Goal: Task Accomplishment & Management: Manage account settings

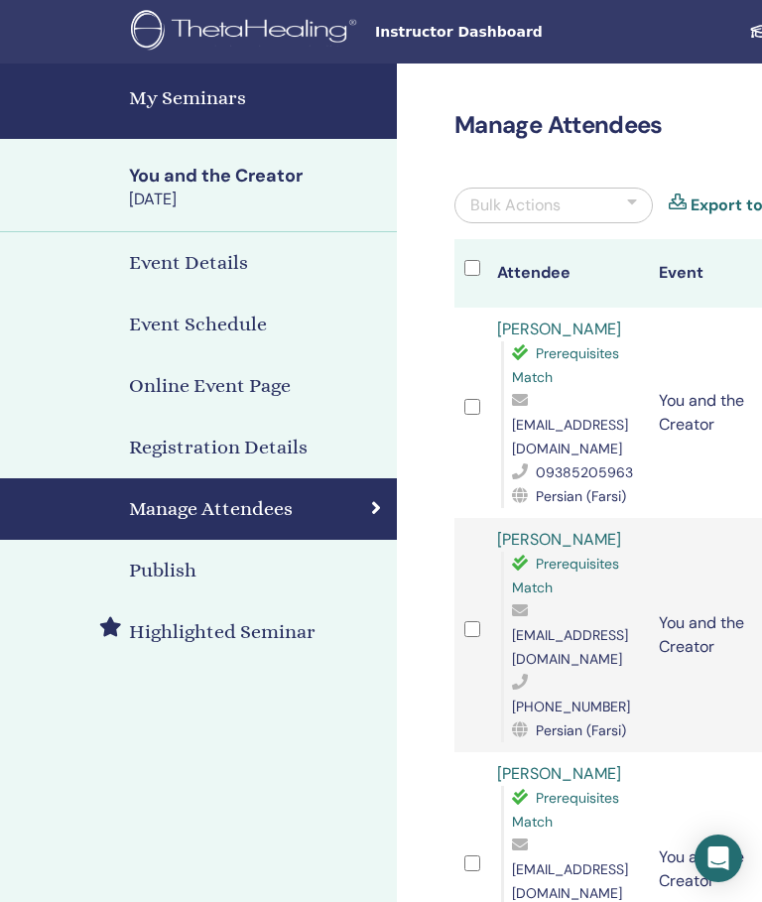
click at [173, 318] on h4 "Event Schedule" at bounding box center [198, 325] width 138 height 30
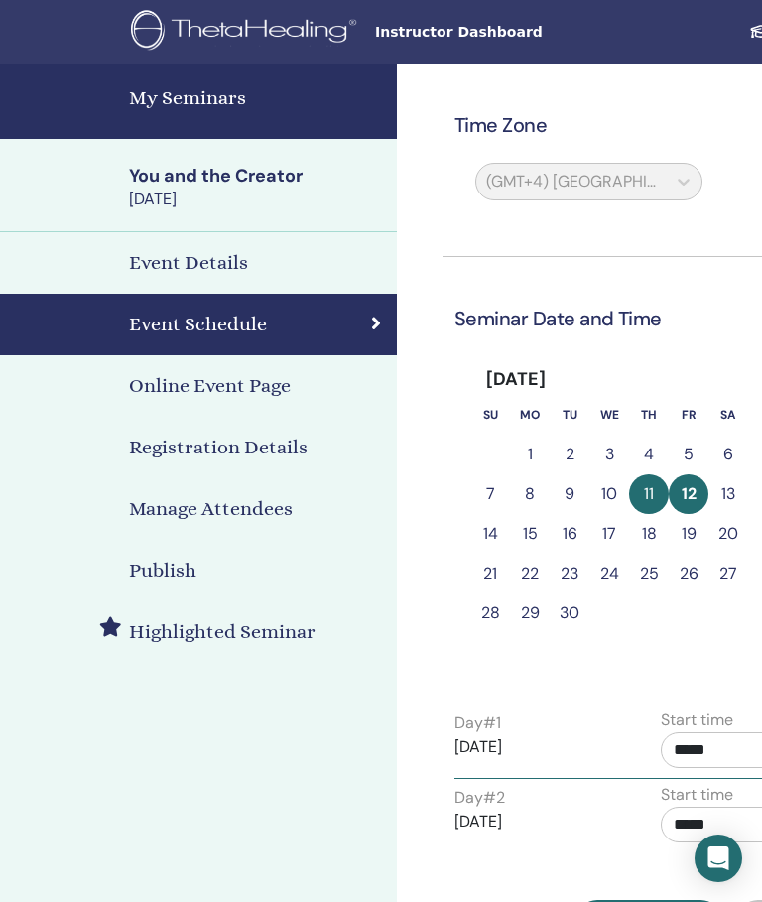
click at [161, 271] on h4 "Event Details" at bounding box center [188, 263] width 119 height 30
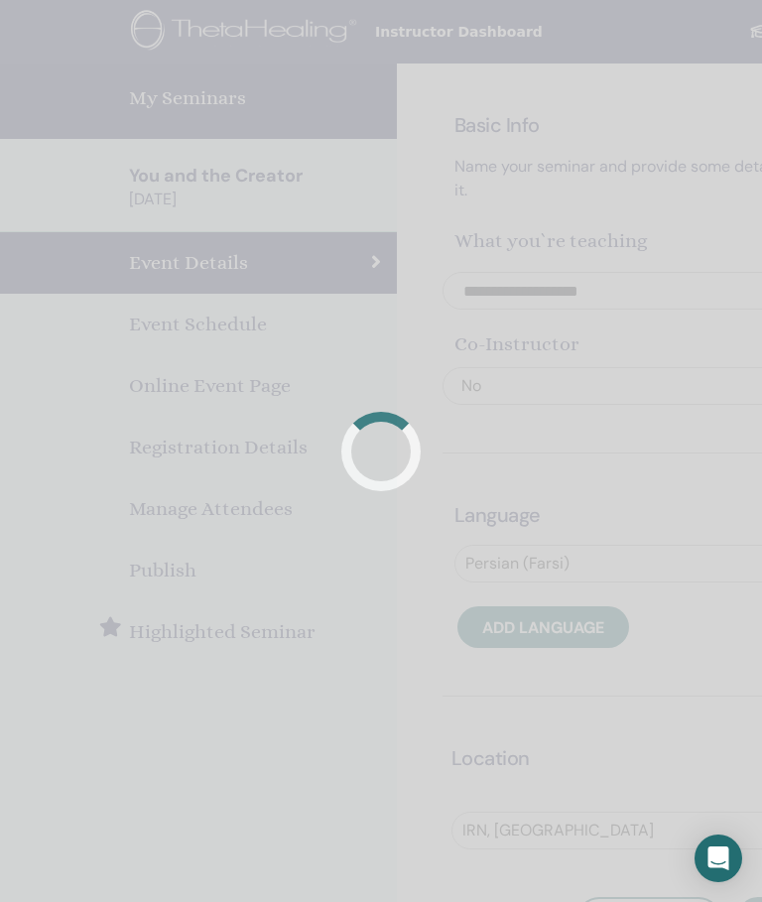
click at [168, 390] on div at bounding box center [381, 451] width 762 height 902
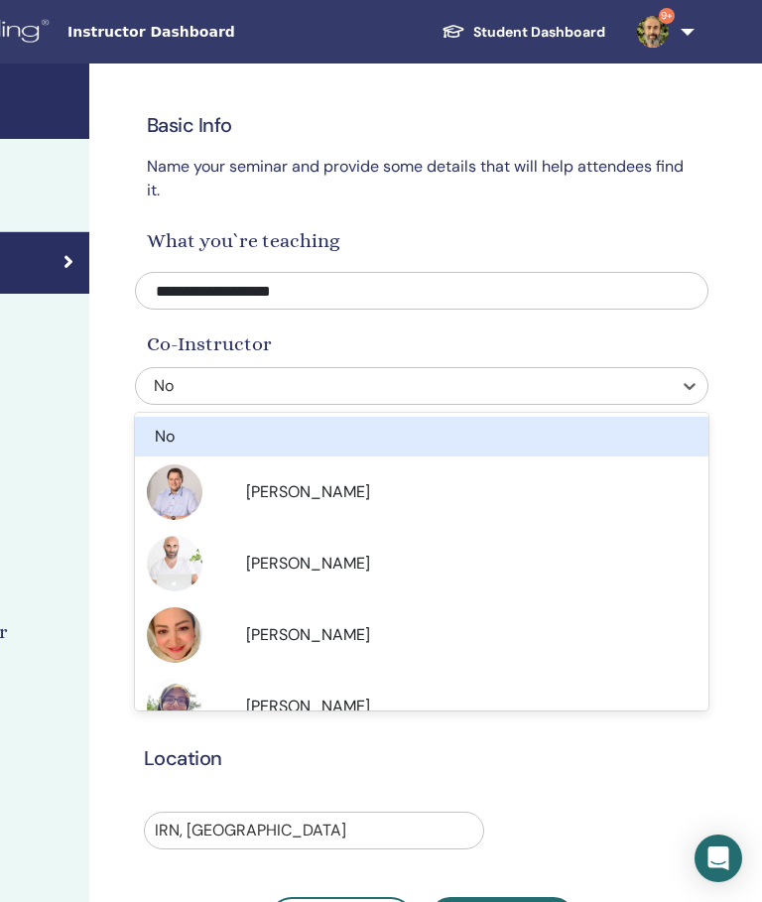
scroll to position [0, 307]
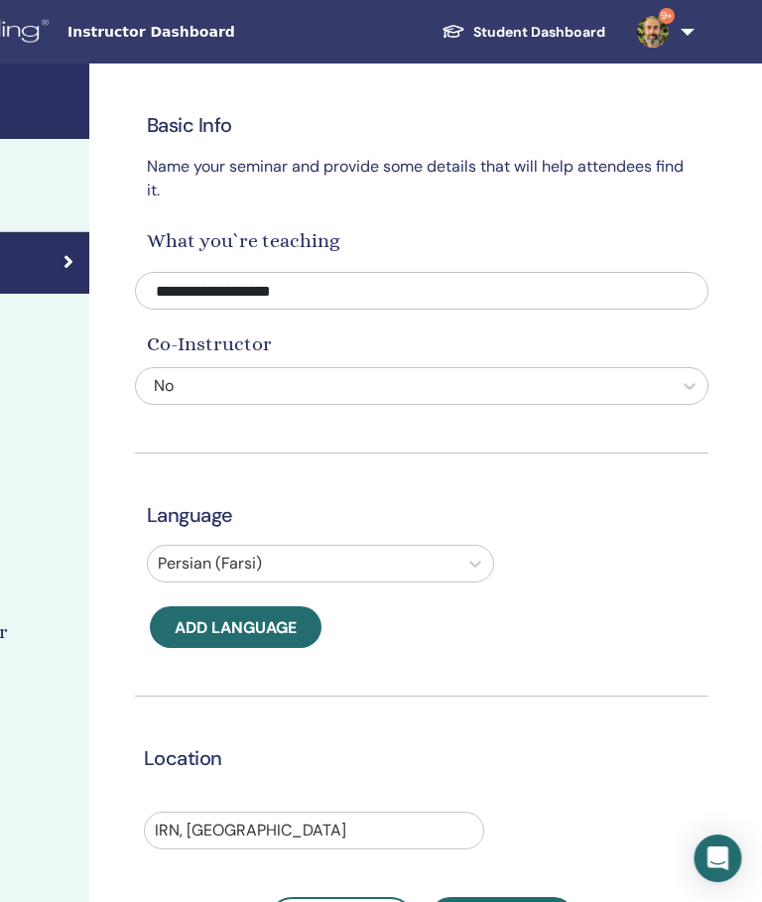
click at [179, 364] on div "**********" at bounding box center [423, 503] width 574 height 879
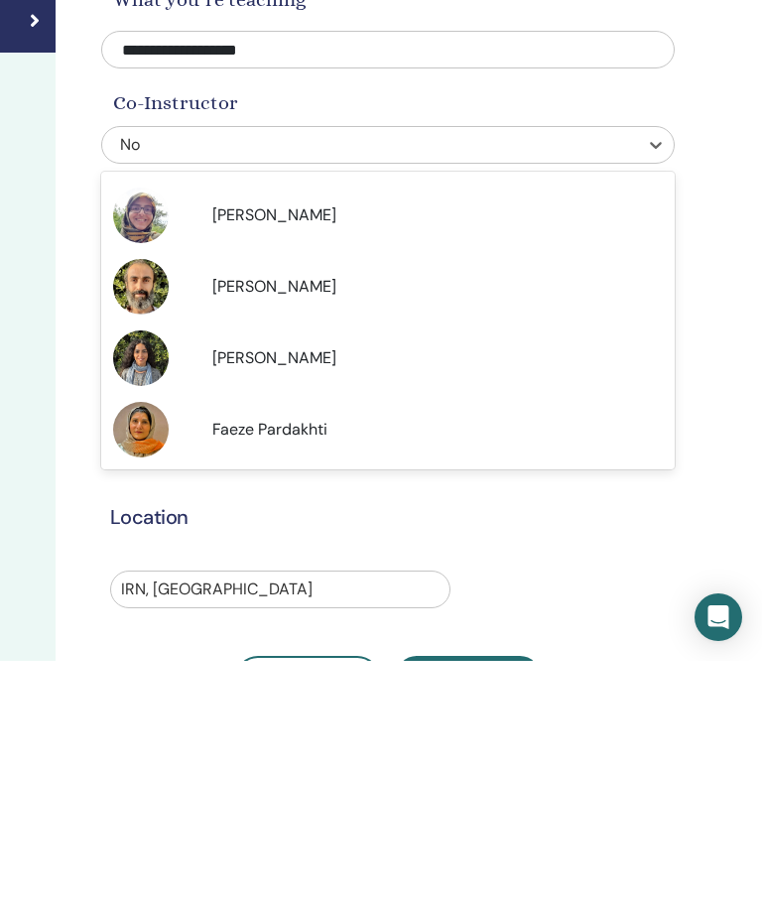
scroll to position [0, 342]
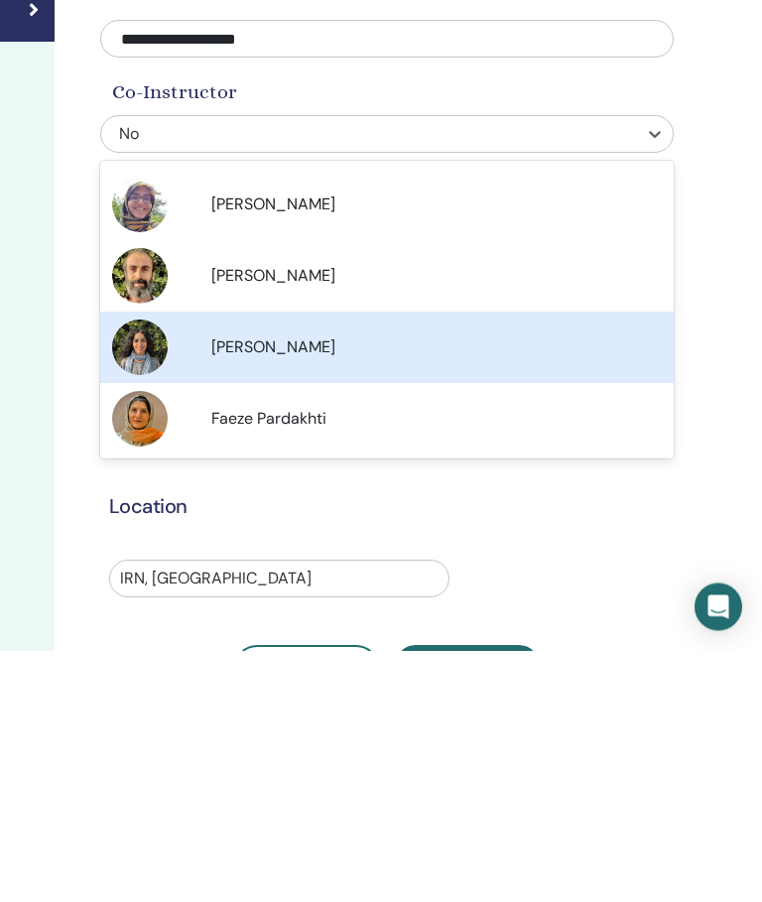
click at [240, 588] on span "Sanaz Raeisi" at bounding box center [273, 598] width 124 height 21
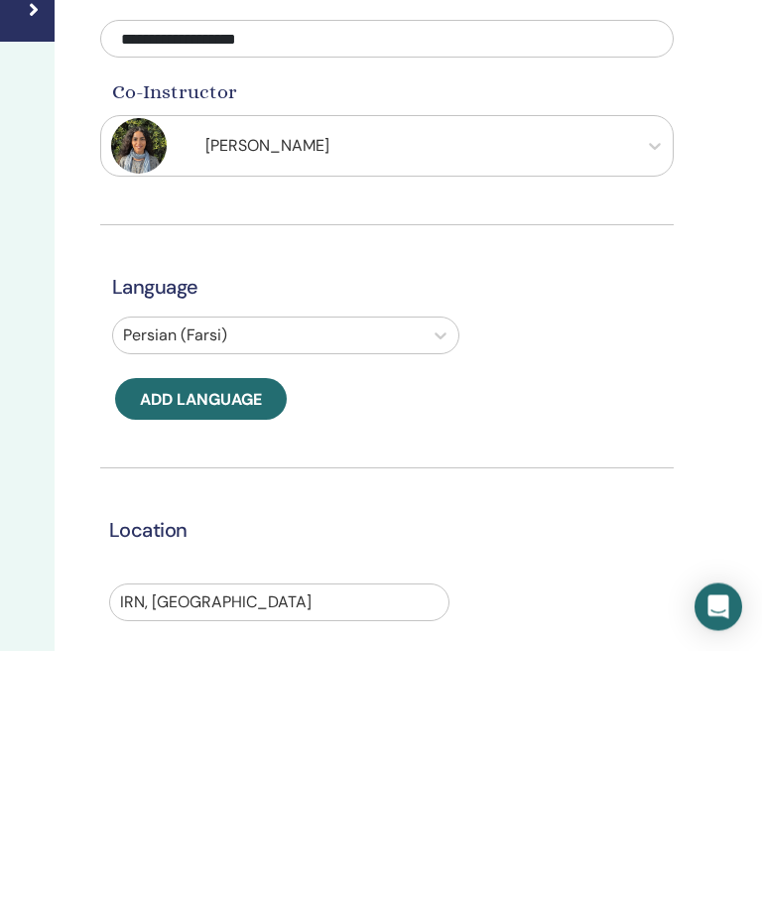
scroll to position [252, 342]
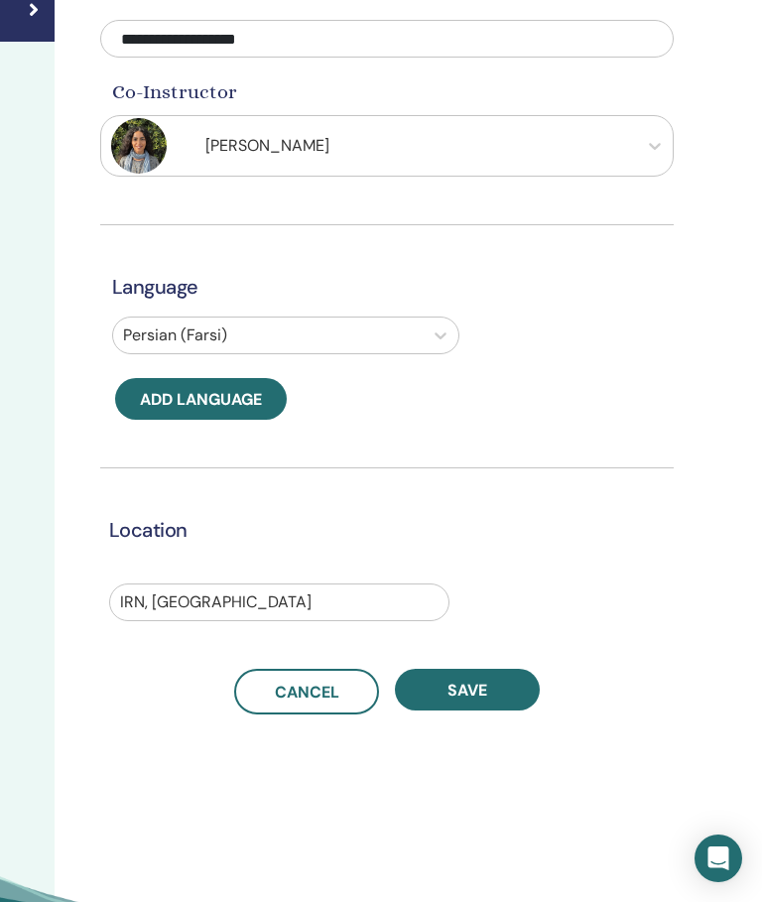
click at [479, 708] on button "Save" at bounding box center [467, 690] width 145 height 42
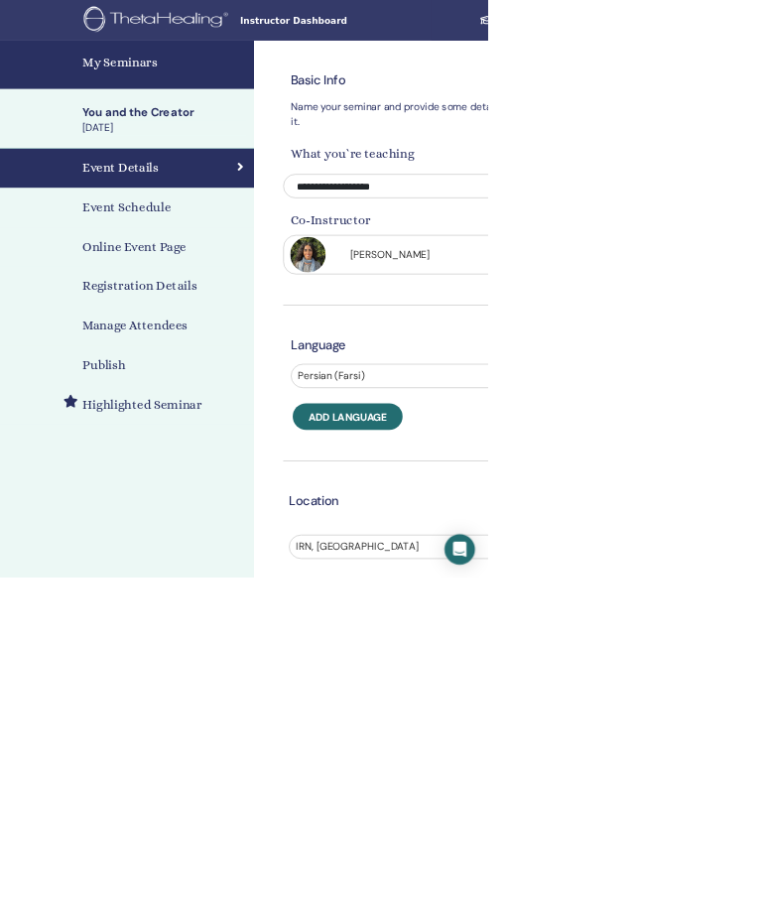
click at [172, 328] on h4 "Event Schedule" at bounding box center [198, 325] width 138 height 30
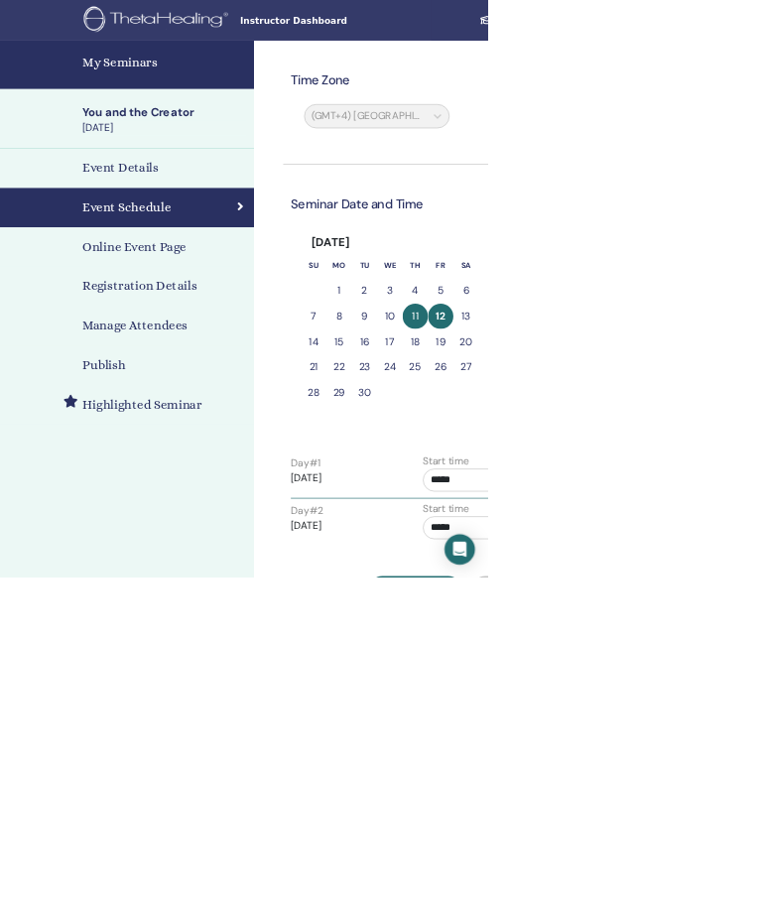
click at [160, 406] on link "Online Event Page" at bounding box center [198, 386] width 397 height 62
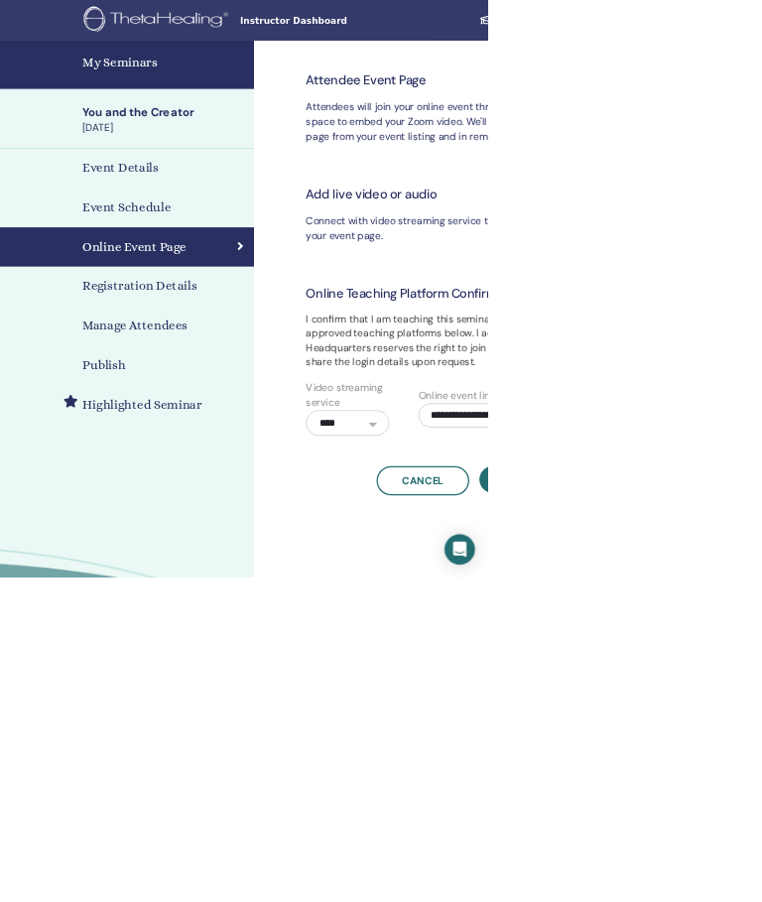
click at [184, 436] on h4 "Registration Details" at bounding box center [218, 448] width 179 height 30
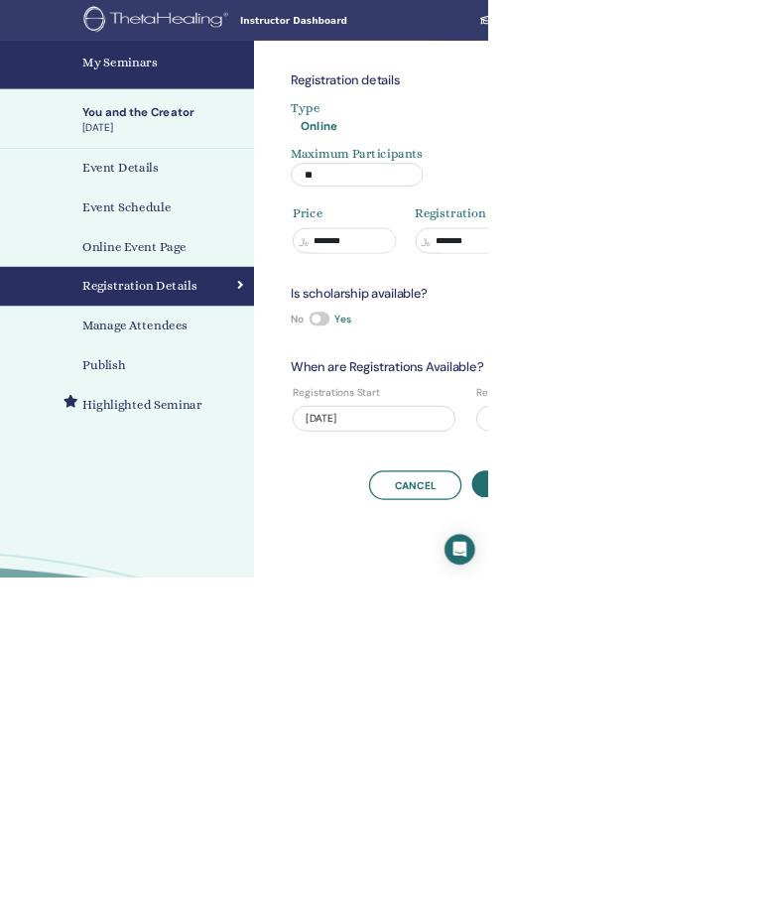
click at [184, 505] on h4 "Manage Attendees" at bounding box center [211, 509] width 164 height 30
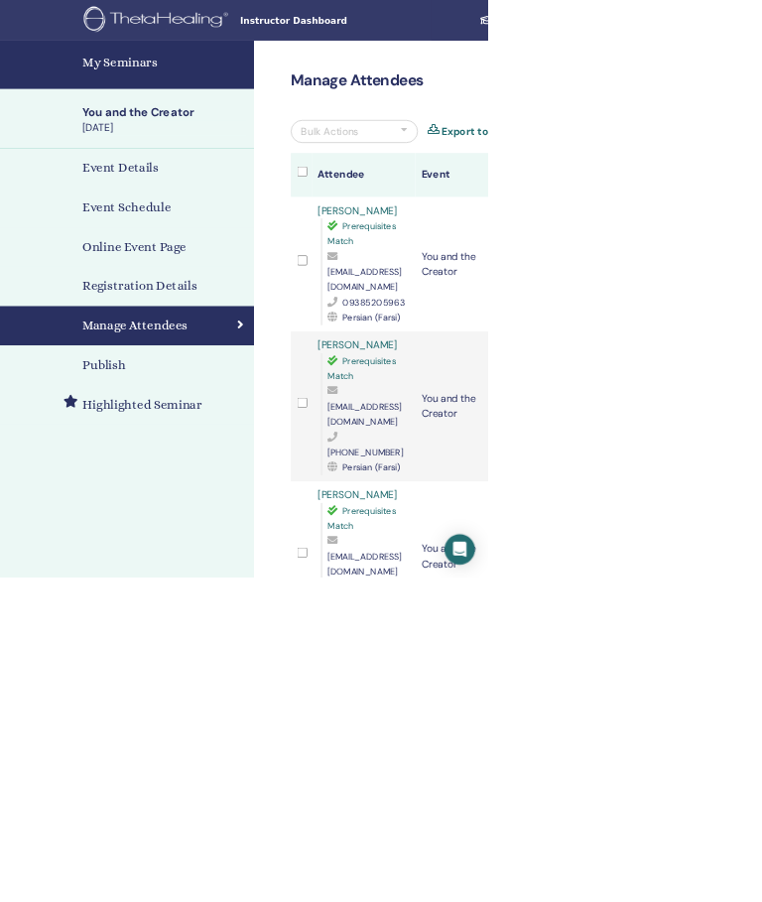
click at [180, 98] on h4 "My Seminars" at bounding box center [257, 98] width 256 height 30
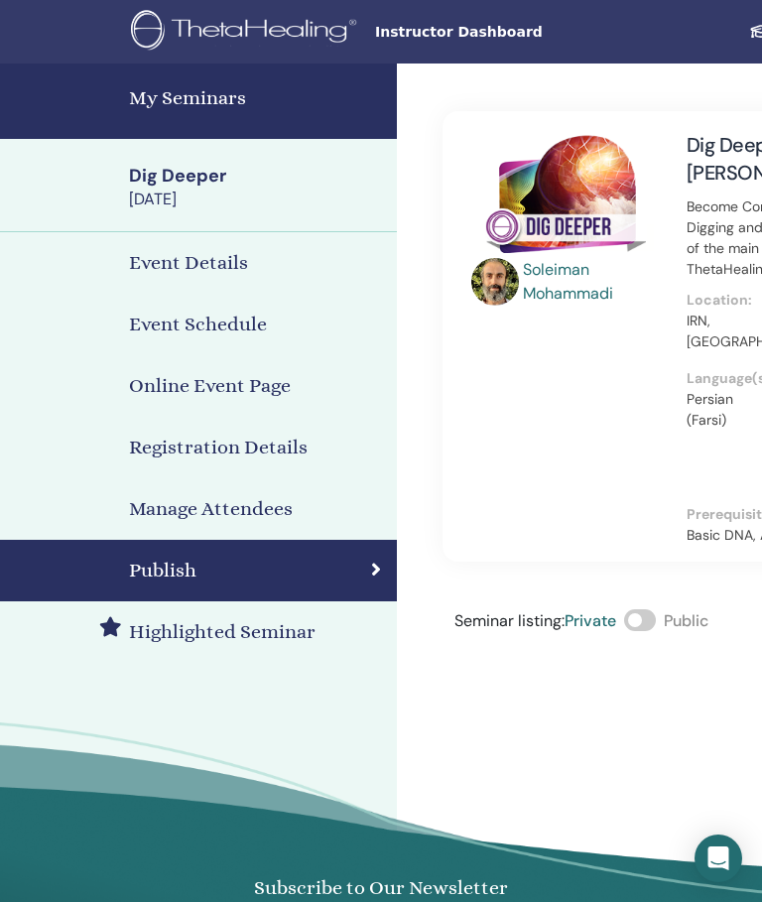
click at [186, 266] on h4 "Event Details" at bounding box center [188, 263] width 119 height 30
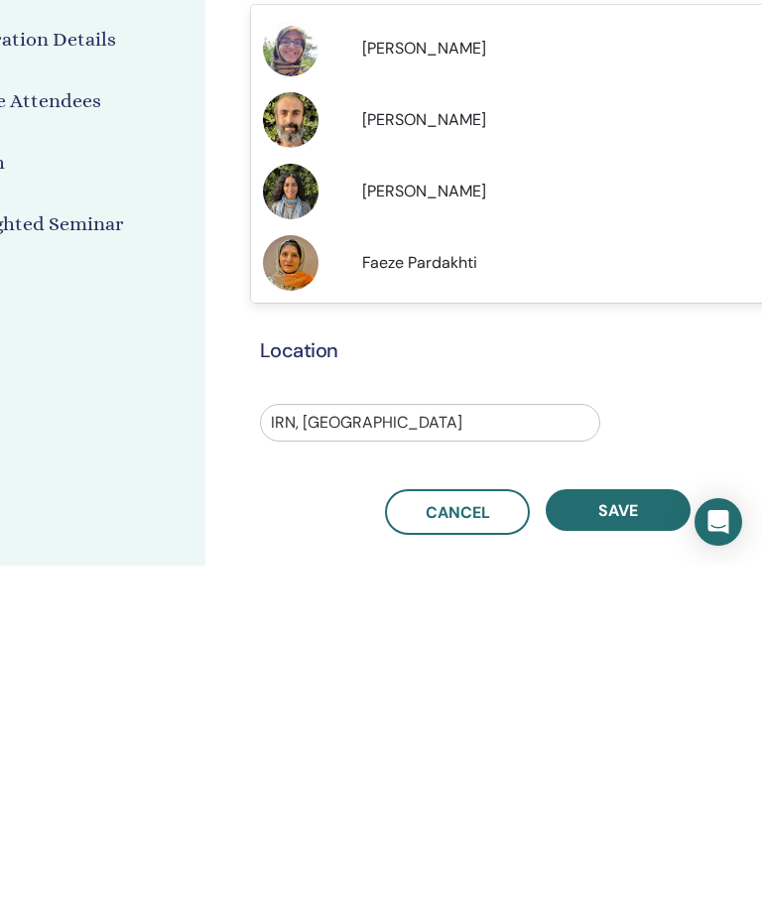
scroll to position [250, 0]
click at [391, 517] on span "[PERSON_NAME]" at bounding box center [424, 527] width 124 height 21
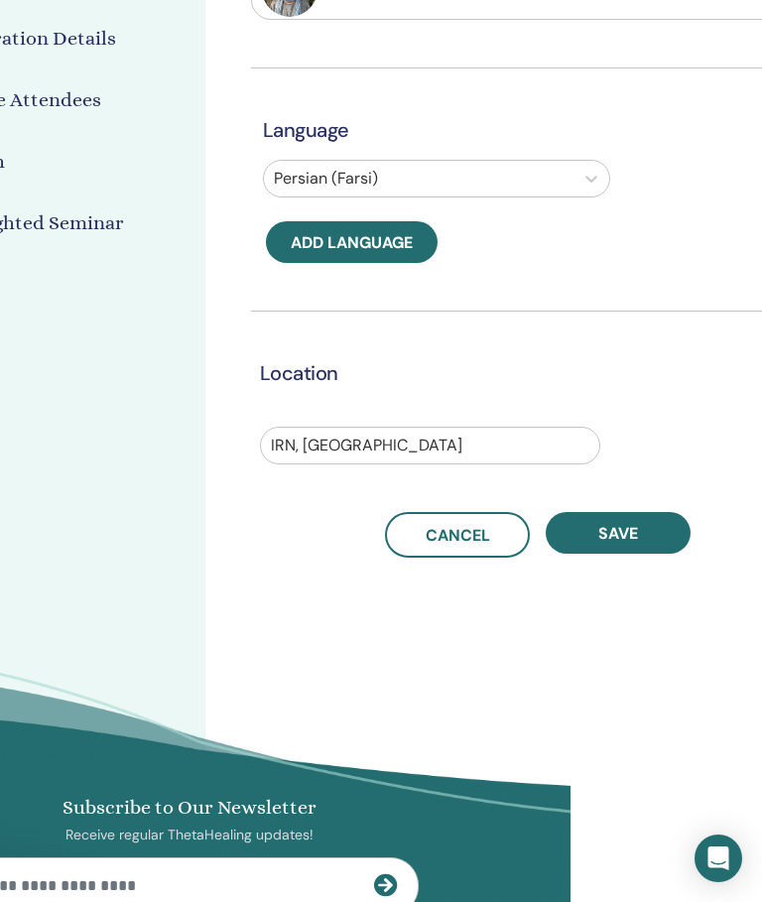
click at [631, 535] on span "Save" at bounding box center [618, 533] width 40 height 21
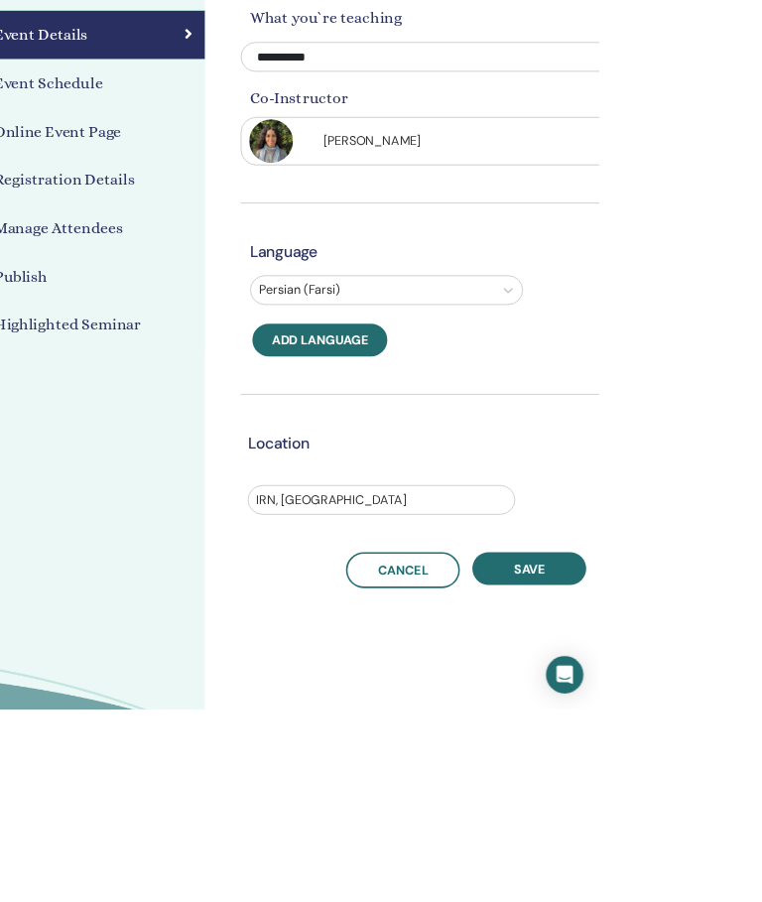
scroll to position [0, 0]
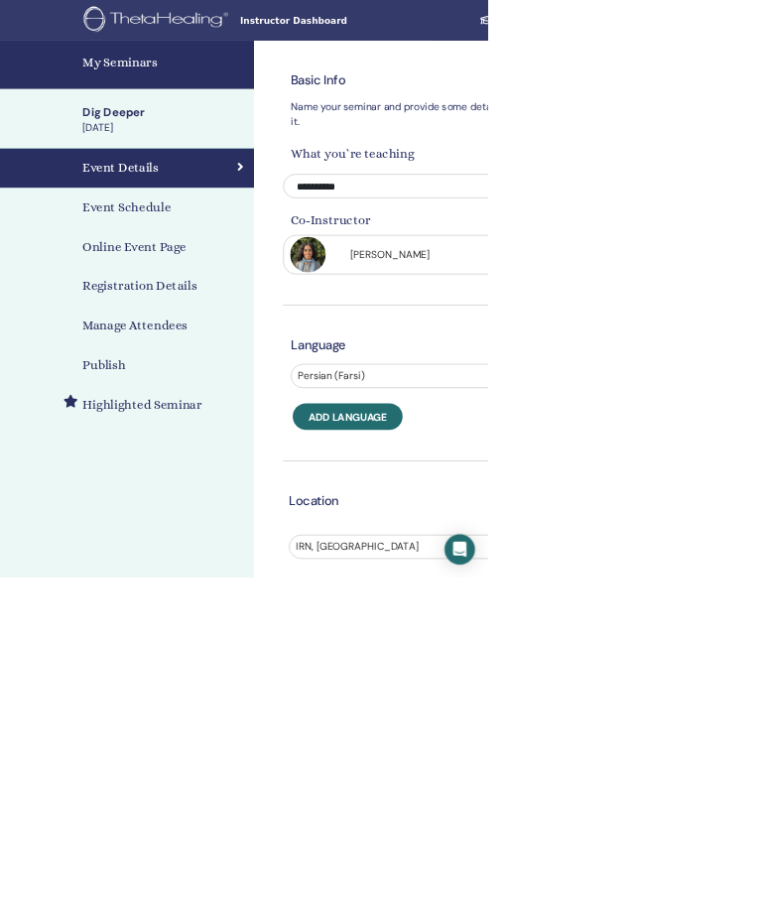
click at [200, 183] on div "Dig Deeper" at bounding box center [257, 176] width 256 height 25
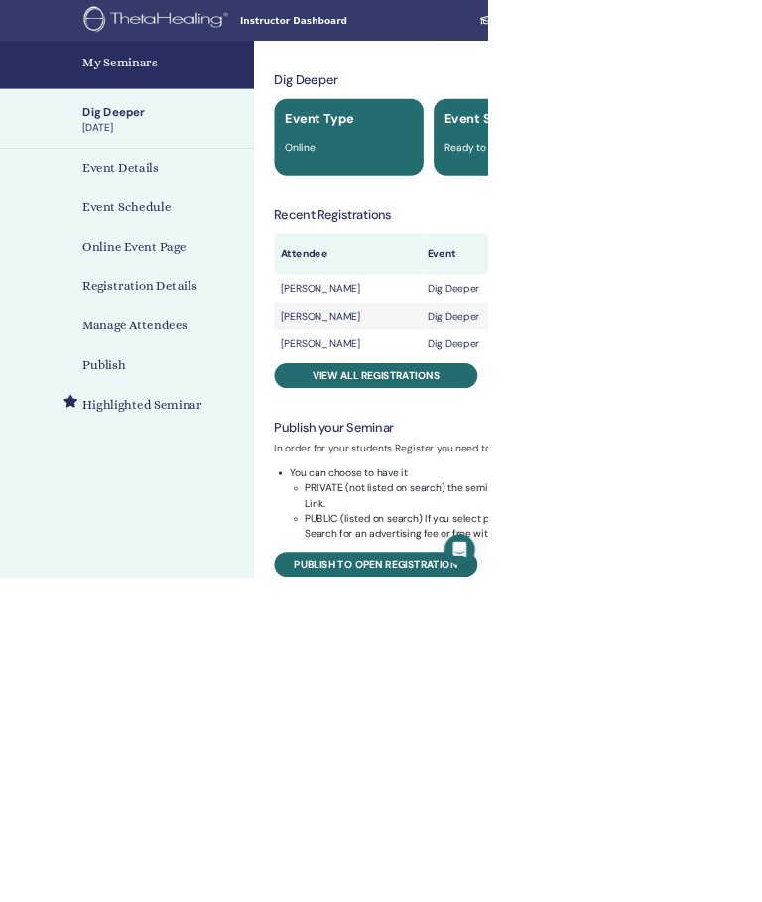
click at [211, 80] on link "My Seminars" at bounding box center [198, 101] width 397 height 75
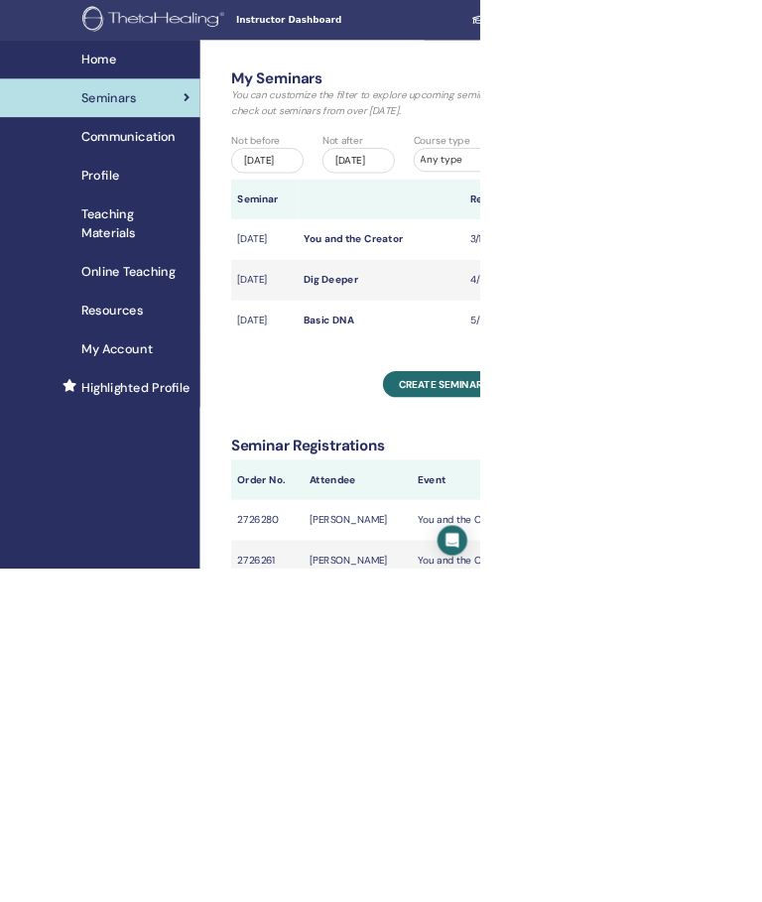
click at [630, 390] on link "You and the Creator" at bounding box center [561, 379] width 158 height 21
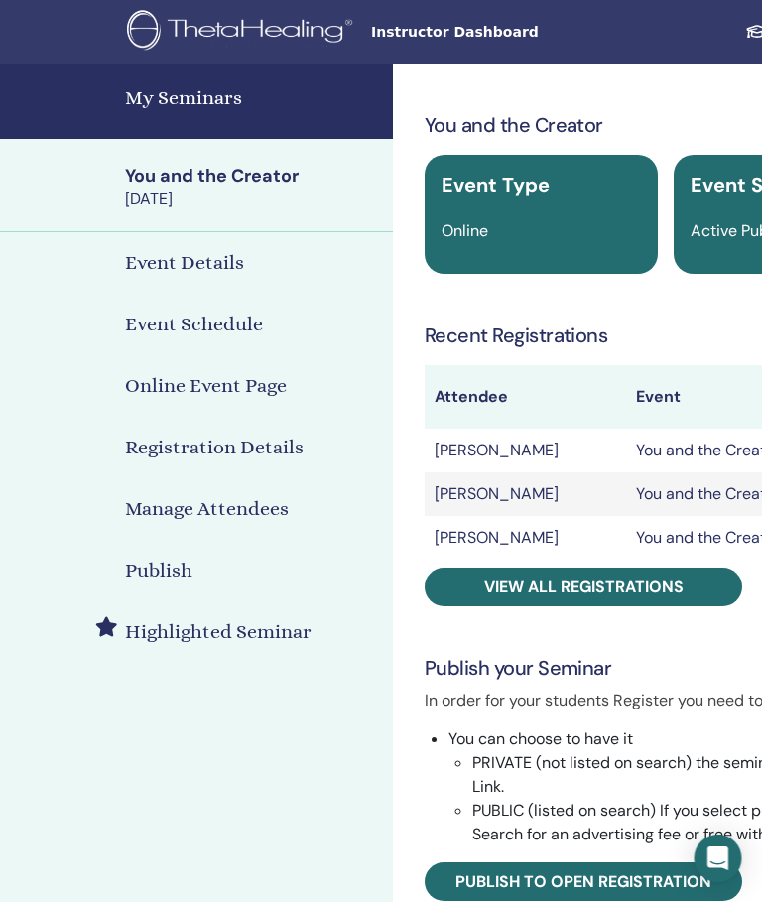
scroll to position [0, 4]
click at [166, 265] on h4 "Event Details" at bounding box center [184, 263] width 119 height 30
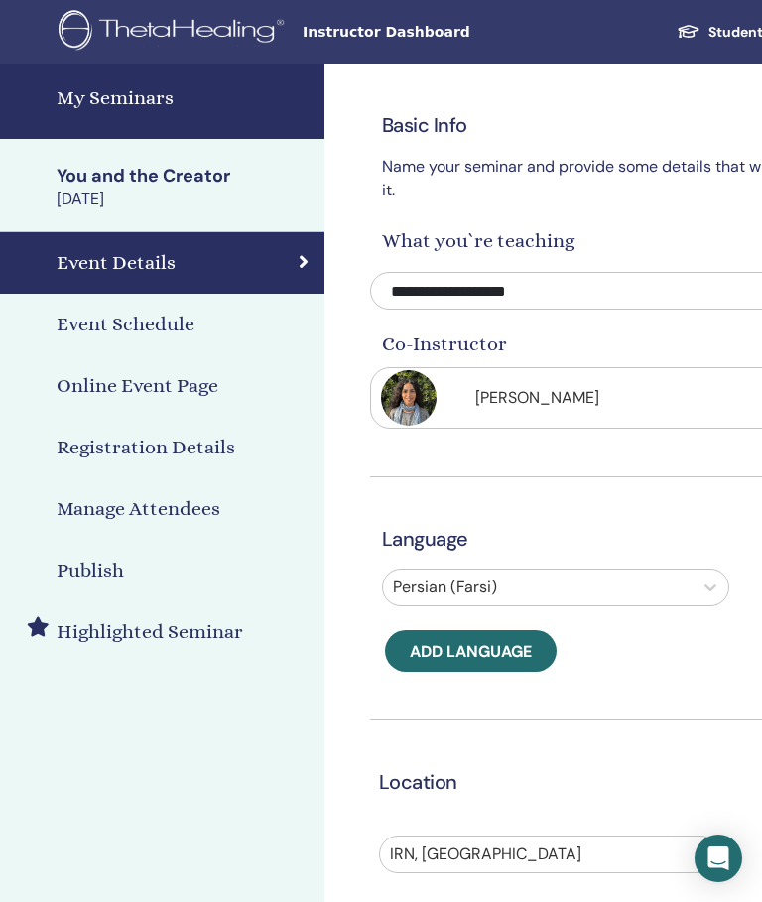
scroll to position [17, 73]
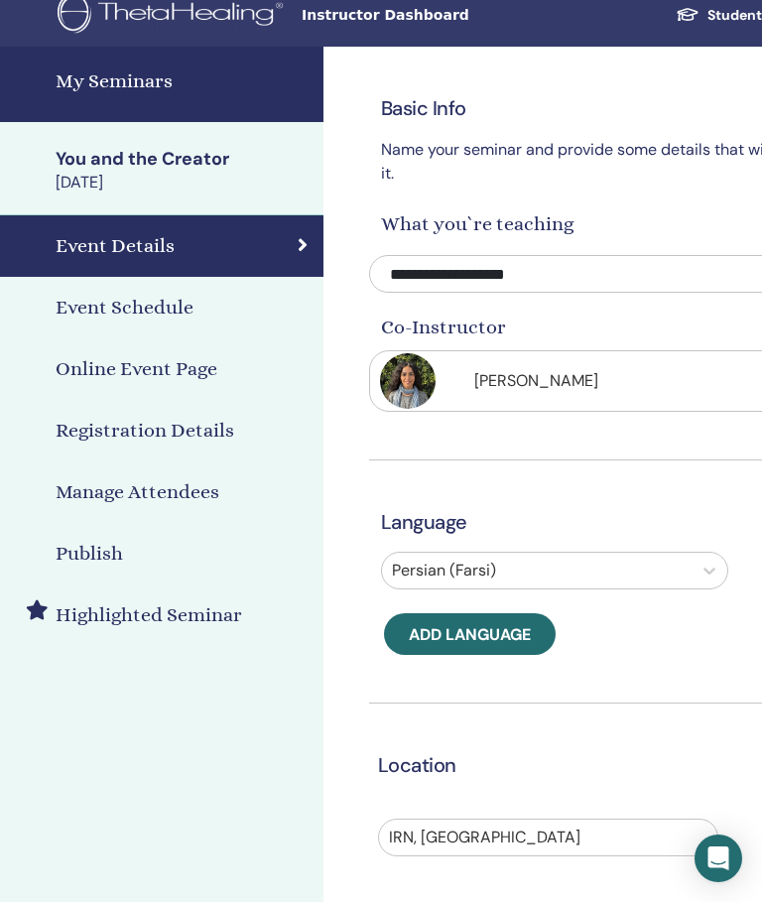
click at [10, 332] on link "Event Schedule" at bounding box center [125, 308] width 397 height 62
